Goal: Task Accomplishment & Management: Use online tool/utility

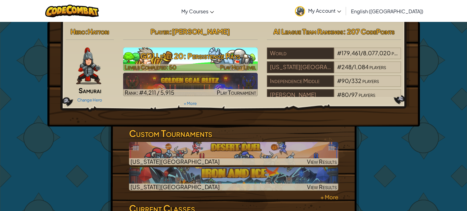
click at [204, 68] on div at bounding box center [190, 67] width 135 height 7
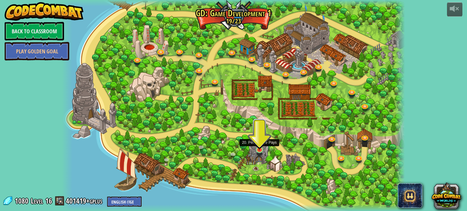
click at [256, 148] on img at bounding box center [259, 140] width 9 height 19
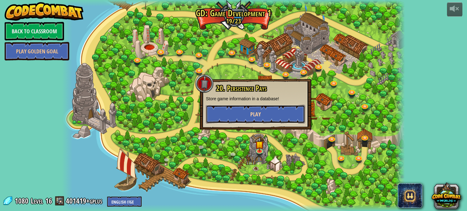
click at [273, 111] on button "Play" at bounding box center [255, 114] width 99 height 18
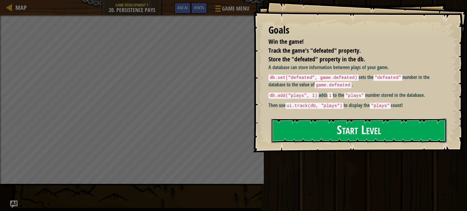
click at [290, 118] on button "Start Level" at bounding box center [359, 130] width 176 height 24
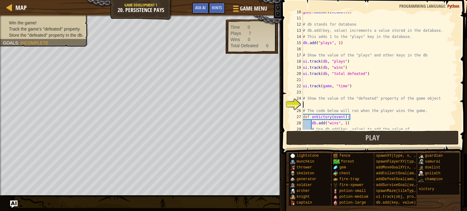
scroll to position [98, 0]
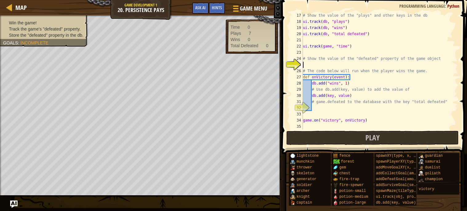
click at [325, 106] on div "# Show the value of the "plays" and other keys in the db ui . track ( db , "pla…" at bounding box center [380, 76] width 156 height 129
click at [333, 61] on div "# Show the value of the "plays" and other keys in the db ui . track ( db , "pla…" at bounding box center [380, 76] width 156 height 129
type textarea "# Show the value of the "defeated" property of the game object"
click at [334, 66] on div "# Show the value of the "plays" and other keys in the db ui . track ( db , "pla…" at bounding box center [380, 76] width 156 height 129
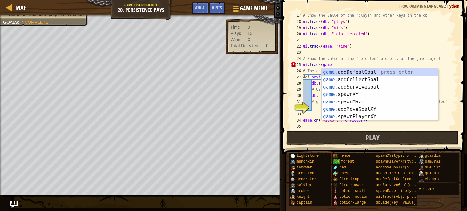
scroll to position [2, 2]
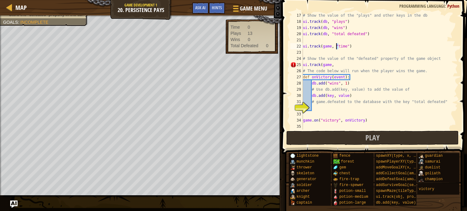
drag, startPoint x: 338, startPoint y: 47, endPoint x: 335, endPoint y: 48, distance: 3.1
click at [335, 48] on div "# Show the value of the "plays" and other keys in the db ui . track ( db , "pla…" at bounding box center [380, 76] width 156 height 129
click at [337, 65] on div "# Show the value of the "plays" and other keys in the db ui . track ( db , "pla…" at bounding box center [380, 76] width 156 height 129
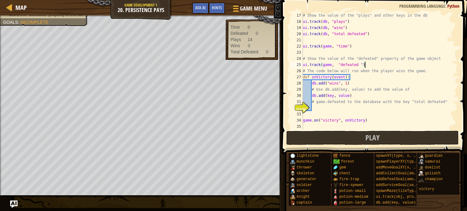
click at [365, 81] on div "# Show the value of the "plays" and other keys in the db ui . track ( db , "pla…" at bounding box center [380, 76] width 156 height 129
type textarea "db.add("wins", 1)"
click at [350, 135] on button "Play" at bounding box center [372, 138] width 173 height 14
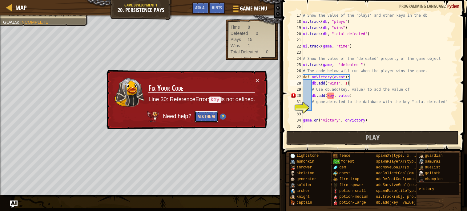
click at [209, 115] on button "Ask the AI" at bounding box center [206, 117] width 24 height 12
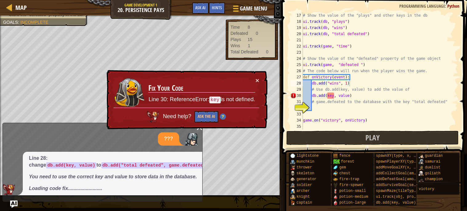
click at [255, 79] on td "Fix Your Code Line 30: ReferenceError: key is not defined." at bounding box center [202, 92] width 108 height 32
click at [256, 79] on button "×" at bounding box center [258, 80] width 4 height 6
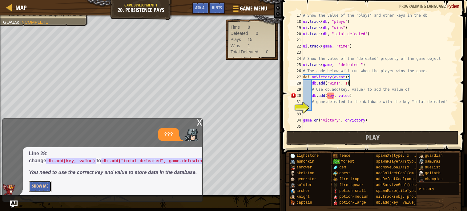
click at [41, 189] on button "Show Me" at bounding box center [40, 185] width 22 height 11
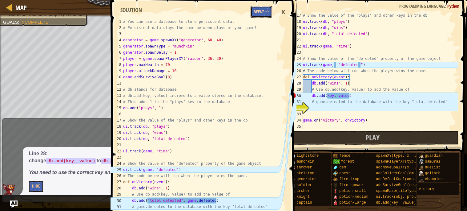
click at [263, 15] on button "Apply =>" at bounding box center [261, 11] width 21 height 11
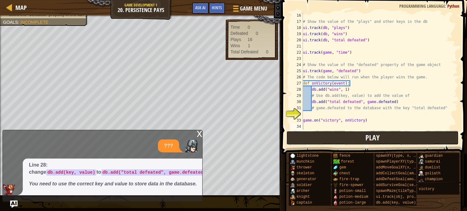
click at [345, 133] on button "Play" at bounding box center [372, 138] width 173 height 14
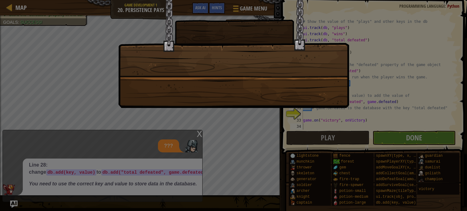
click at [197, 125] on div at bounding box center [233, 105] width 467 height 211
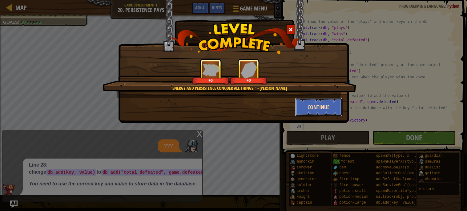
click at [305, 110] on button "Continue" at bounding box center [319, 107] width 48 height 18
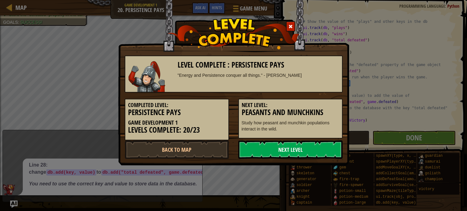
click at [295, 142] on link "Next Level" at bounding box center [290, 149] width 104 height 18
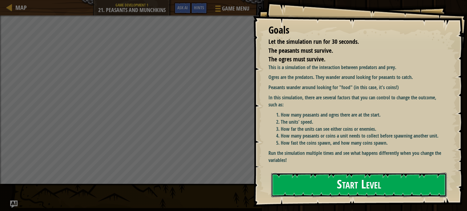
click at [317, 182] on button "Start Level" at bounding box center [359, 184] width 176 height 24
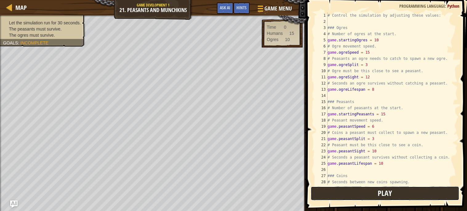
click at [333, 188] on button "Play" at bounding box center [385, 193] width 149 height 14
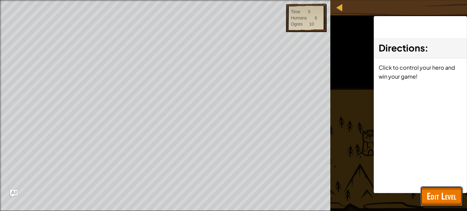
click at [439, 190] on span "Edit Level" at bounding box center [442, 195] width 30 height 13
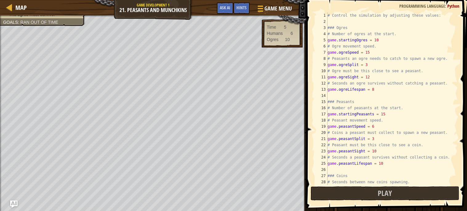
click at [372, 53] on div "# Control the simulation by adjusting these values: ### Ogres # Number of ogres…" at bounding box center [391, 104] width 131 height 185
click at [370, 65] on div "# Control the simulation by adjusting these values: ### Ogres # Number of ogres…" at bounding box center [391, 104] width 131 height 185
click at [371, 77] on div "# Control the simulation by adjusting these values: ### Ogres # Number of ogres…" at bounding box center [391, 104] width 131 height 185
click at [375, 89] on div "# Control the simulation by adjusting these values: ### Ogres # Number of ogres…" at bounding box center [391, 104] width 131 height 185
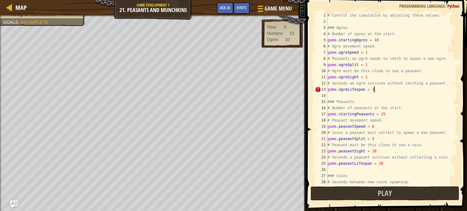
scroll to position [2, 3]
click at [379, 39] on div "# Control the simulation by adjusting these values: ### Ogres # Number of ogres…" at bounding box center [391, 104] width 131 height 185
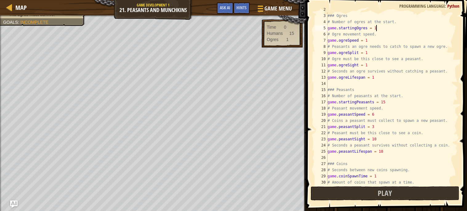
scroll to position [14, 0]
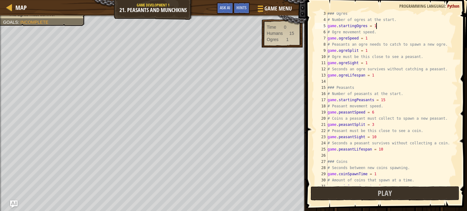
click at [381, 133] on div "### Ogres # Number of ogres at the start. game . startingOgres = 1 # Ogre movem…" at bounding box center [391, 102] width 131 height 185
click at [375, 123] on div "### Ogres # Number of ogres at the start. game . startingOgres = 1 # Ogre movem…" at bounding box center [391, 102] width 131 height 185
click at [373, 105] on div "### Ogres # Number of ogres at the start. game . startingOgres = 1 # Ogre movem…" at bounding box center [391, 102] width 131 height 185
click at [377, 110] on div "### Ogres # Number of ogres at the start. game . startingOgres = 1 # Ogre movem…" at bounding box center [391, 102] width 131 height 185
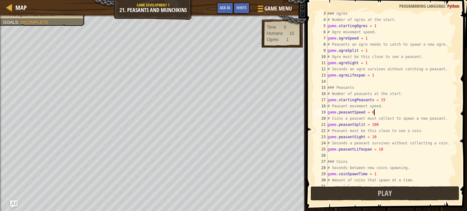
scroll to position [2, 3]
click at [386, 100] on div "### Ogres # Number of ogres at the start. game . startingOgres = 1 # Ogre movem…" at bounding box center [391, 102] width 131 height 185
type textarea "game.startingPeasants = 2000"
click at [341, 187] on button "Play" at bounding box center [385, 193] width 149 height 14
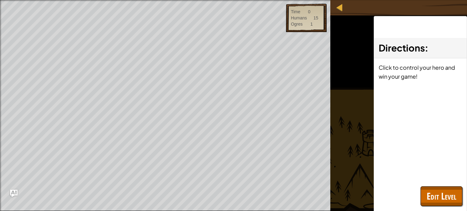
click at [341, 187] on div "Let the simulation run for 30 seconds. The peasants must survive. The ogres mus…" at bounding box center [233, 105] width 467 height 211
